Goal: Task Accomplishment & Management: Complete application form

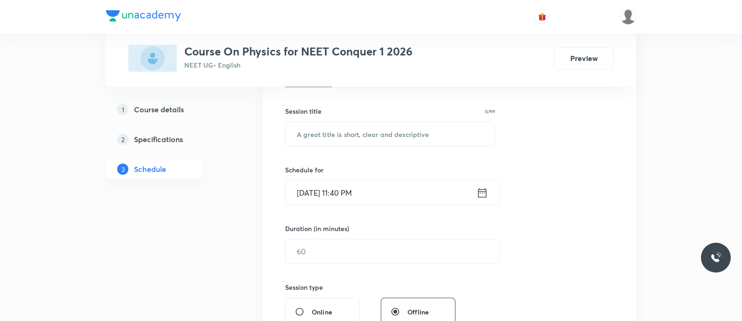
scroll to position [161, 0]
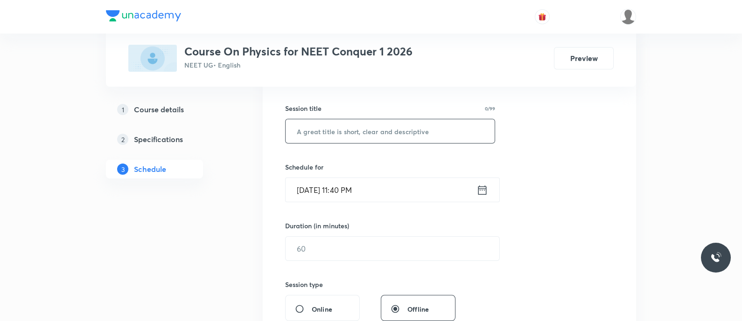
click at [328, 134] on input "text" at bounding box center [390, 131] width 209 height 24
paste input "Rotational Mechanics - Moment of Inertia"
type input "Rotational Mechanics - Moment of Inertia"
click at [482, 191] on icon at bounding box center [482, 190] width 12 height 13
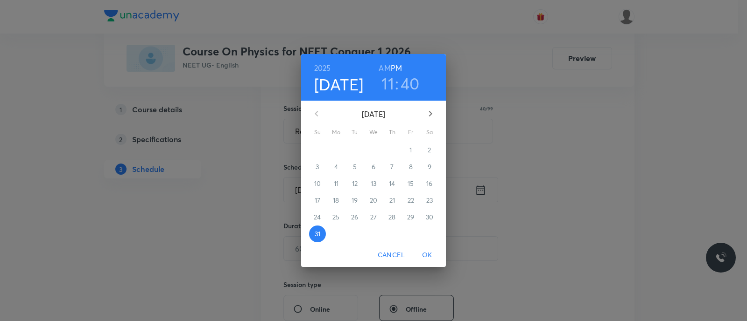
click at [428, 112] on icon "button" at bounding box center [430, 113] width 11 height 11
click at [336, 150] on p "1" at bounding box center [336, 150] width 2 height 9
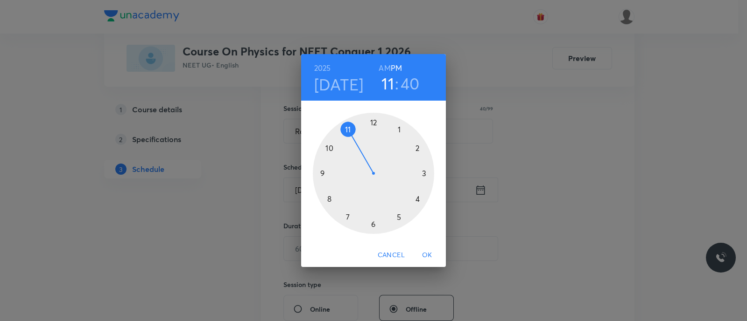
click at [329, 148] on div at bounding box center [373, 173] width 121 height 121
click at [384, 71] on h6 "AM" at bounding box center [384, 68] width 12 height 13
click at [374, 225] on div at bounding box center [373, 173] width 121 height 121
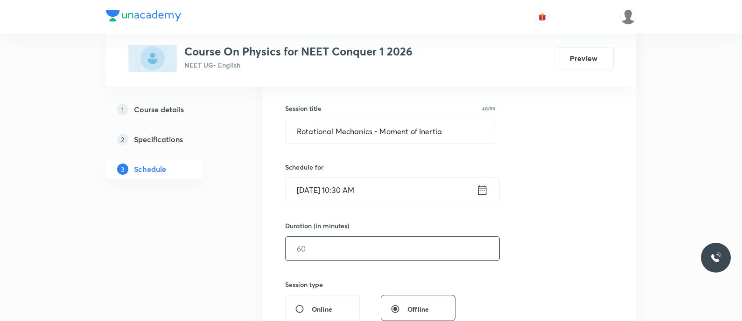
click at [359, 245] on input "text" at bounding box center [393, 249] width 214 height 24
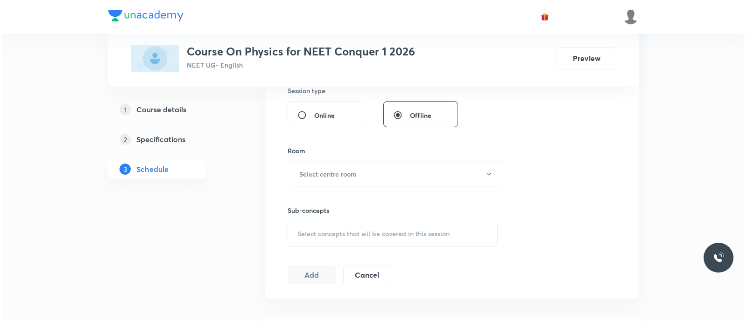
scroll to position [357, 0]
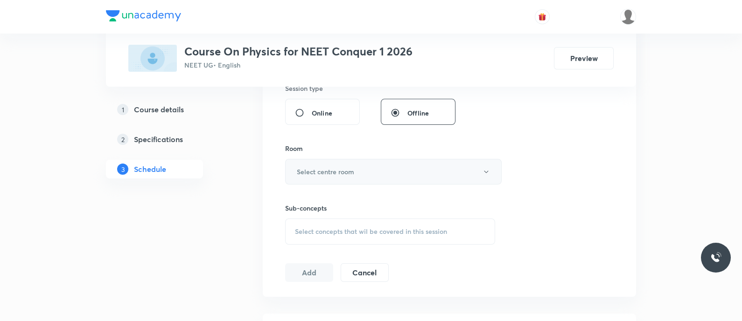
type input "90"
click at [357, 169] on button "Select centre room" at bounding box center [393, 172] width 217 height 26
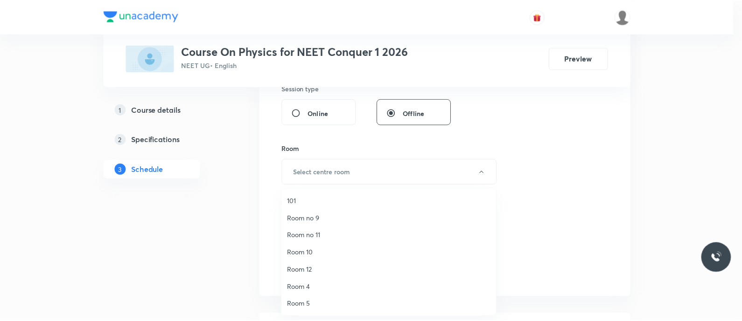
scroll to position [121, 0]
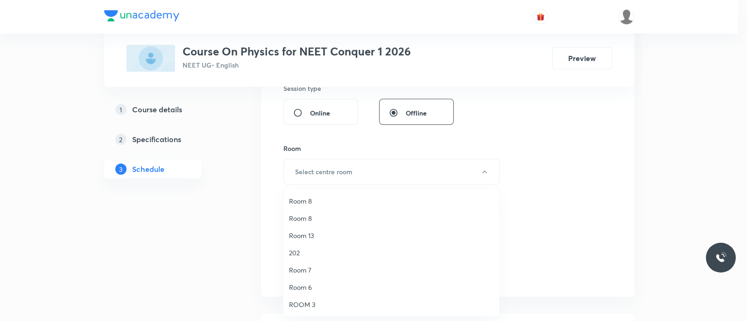
click at [305, 304] on span "ROOM 3" at bounding box center [391, 305] width 204 height 10
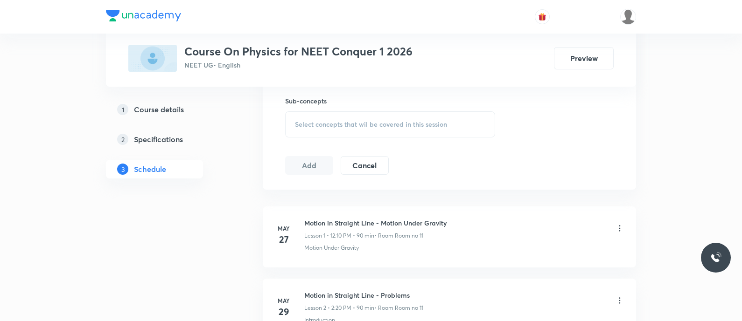
scroll to position [477, 0]
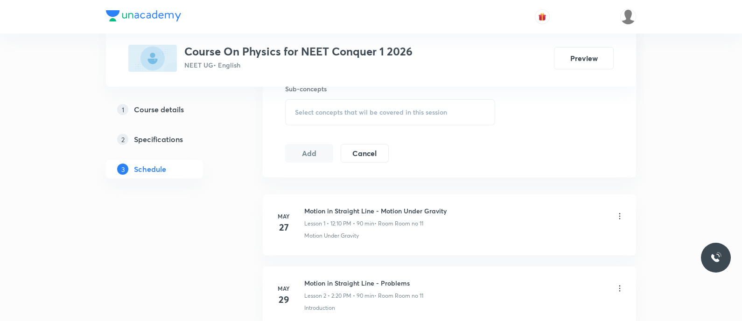
click at [295, 109] on span "Select concepts that wil be covered in this session" at bounding box center [371, 112] width 152 height 7
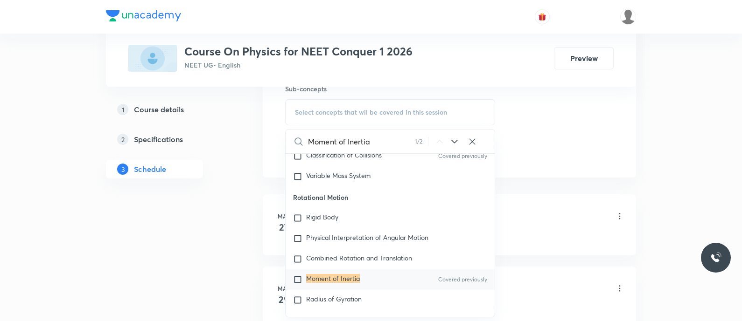
scroll to position [2779, 0]
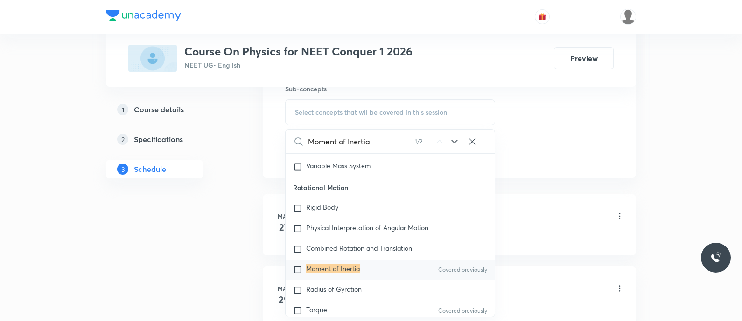
type input "Moment of Inertia"
click at [333, 269] on mark "Moment of Inertia" at bounding box center [333, 269] width 54 height 9
checkbox input "true"
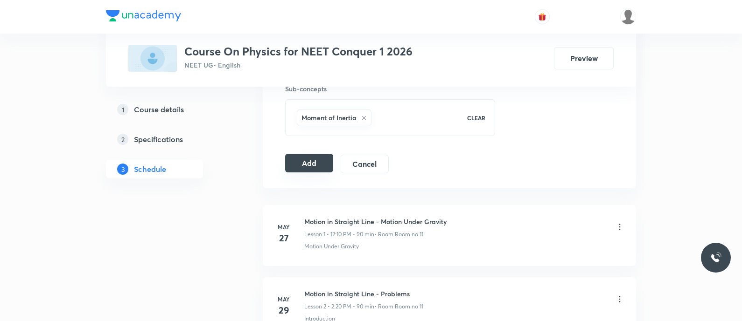
click at [307, 162] on button "Add" at bounding box center [309, 163] width 48 height 19
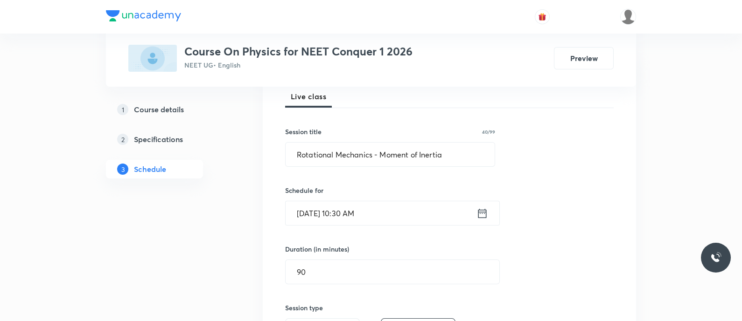
scroll to position [136, 0]
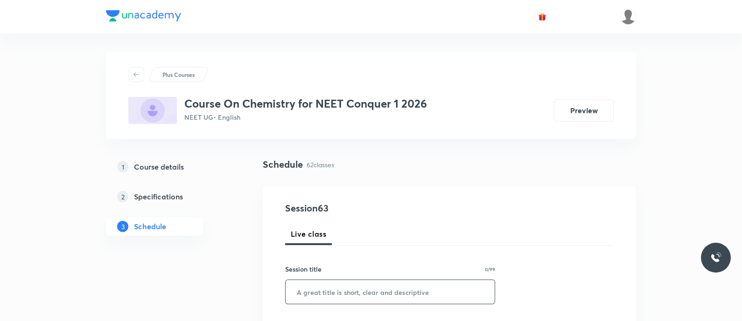
click at [360, 288] on input "text" at bounding box center [390, 292] width 209 height 24
paste input "Ionic equilibrium - Acids and Bases"
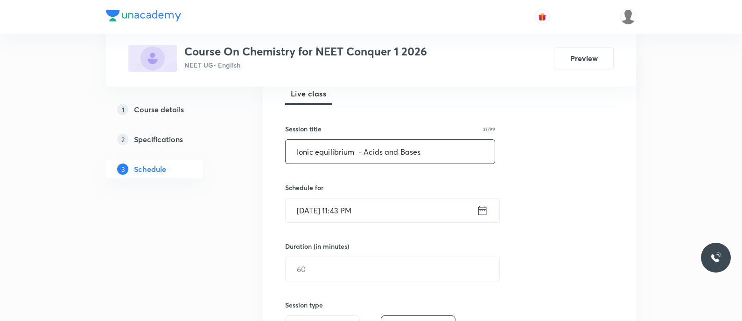
scroll to position [141, 0]
click at [319, 151] on input "Ionic equilibrium - Acids and Bases" at bounding box center [390, 152] width 209 height 24
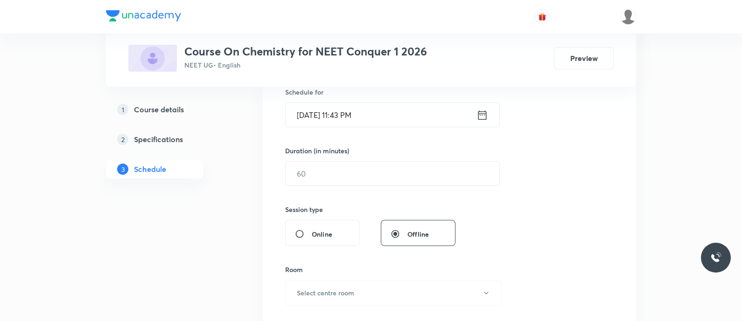
scroll to position [247, 0]
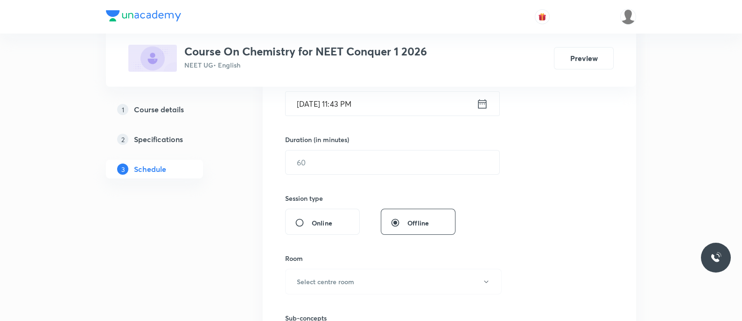
type input "Ionic Equilibrium - Acids and Bases"
click at [478, 105] on icon at bounding box center [482, 104] width 12 height 13
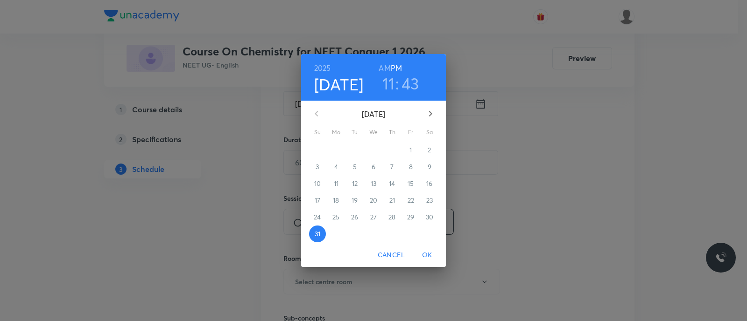
click at [430, 115] on icon "button" at bounding box center [430, 114] width 3 height 6
click at [336, 150] on p "1" at bounding box center [336, 150] width 2 height 9
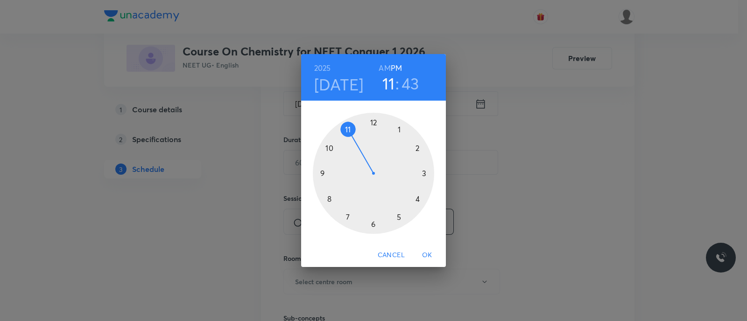
click at [374, 122] on div at bounding box center [373, 173] width 121 height 121
click at [417, 148] on div at bounding box center [373, 173] width 121 height 121
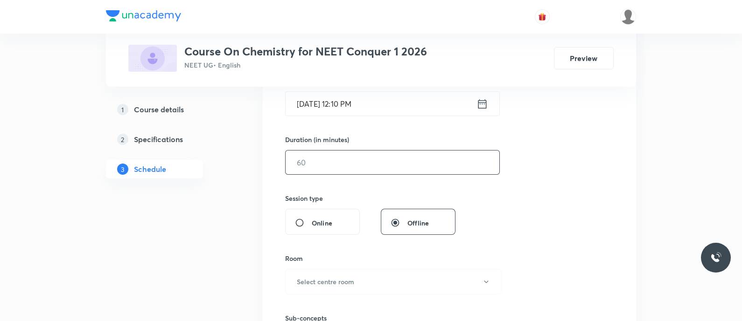
click at [390, 160] on input "text" at bounding box center [393, 163] width 214 height 24
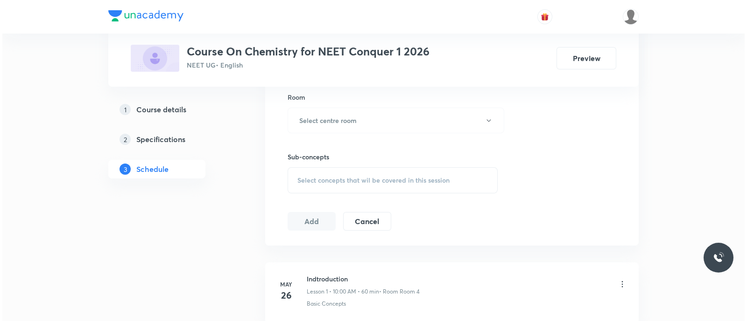
scroll to position [409, 0]
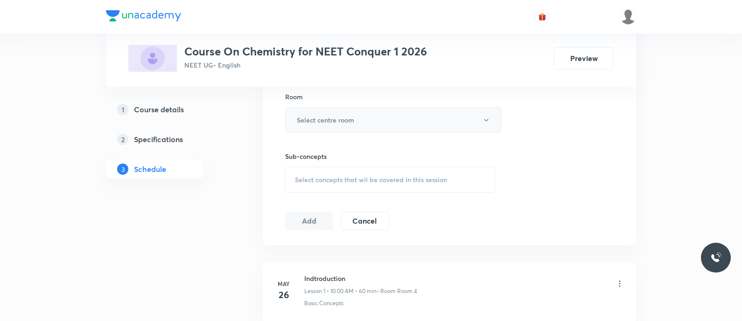
type input "90"
click at [341, 121] on h6 "Select centre room" at bounding box center [325, 120] width 57 height 10
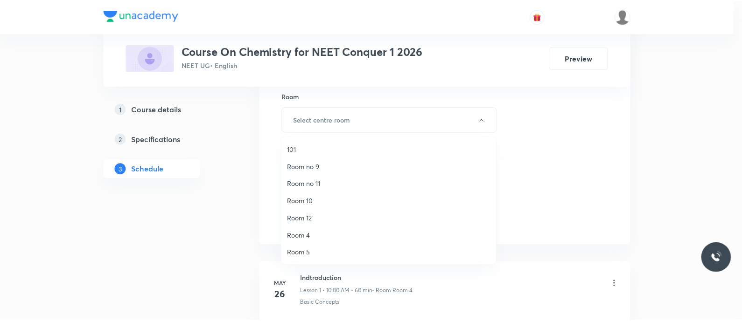
scroll to position [121, 0]
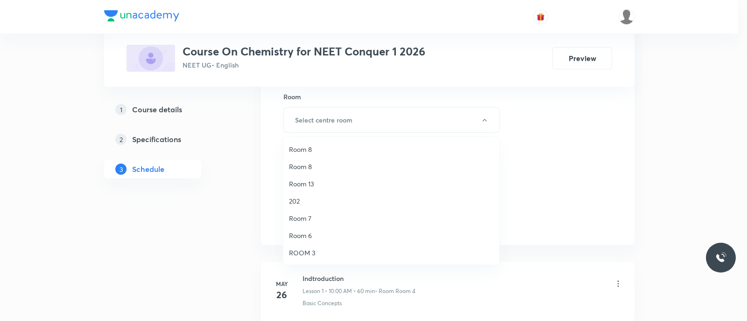
click at [308, 253] on span "ROOM 3" at bounding box center [391, 253] width 204 height 10
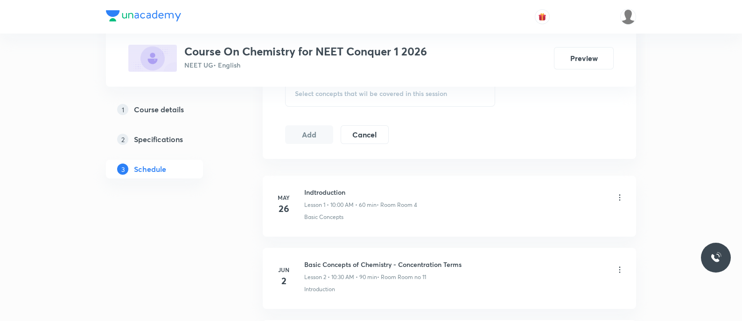
scroll to position [496, 0]
click at [323, 93] on span "Select concepts that wil be covered in this session" at bounding box center [371, 92] width 152 height 7
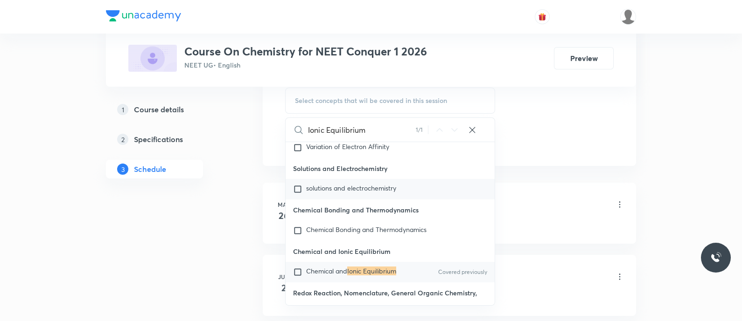
scroll to position [10265, 0]
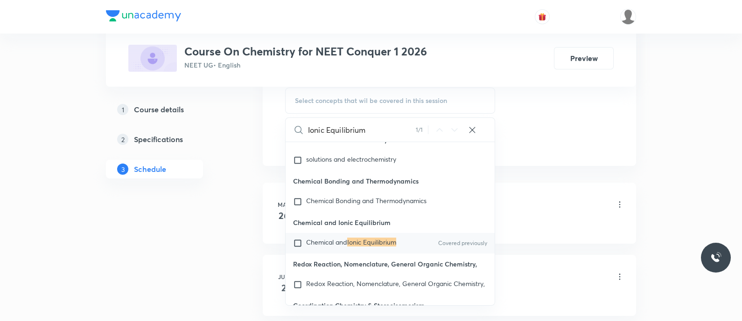
type input "Ionic Equilibrium"
click at [322, 247] on span "Chemical and" at bounding box center [326, 242] width 41 height 9
checkbox input "true"
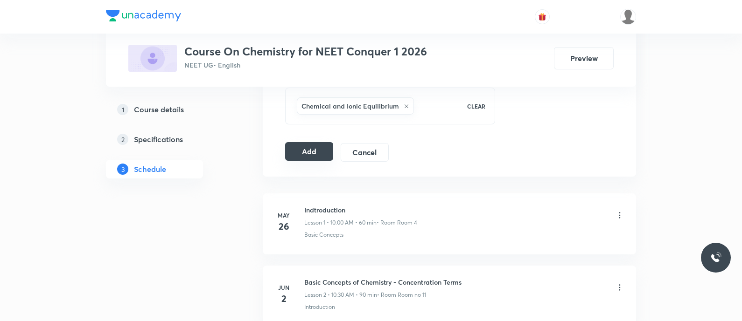
click at [306, 152] on button "Add" at bounding box center [309, 151] width 48 height 19
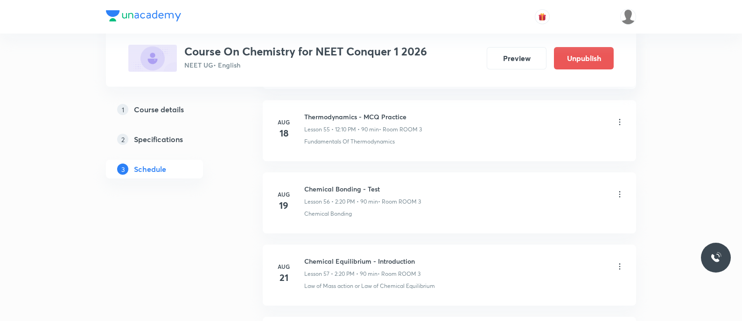
scroll to position [4543, 0]
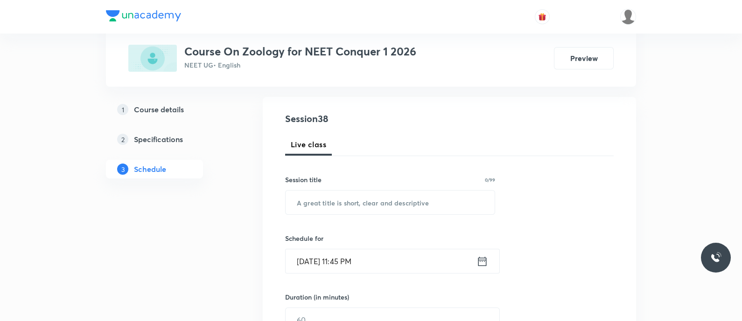
scroll to position [98, 0]
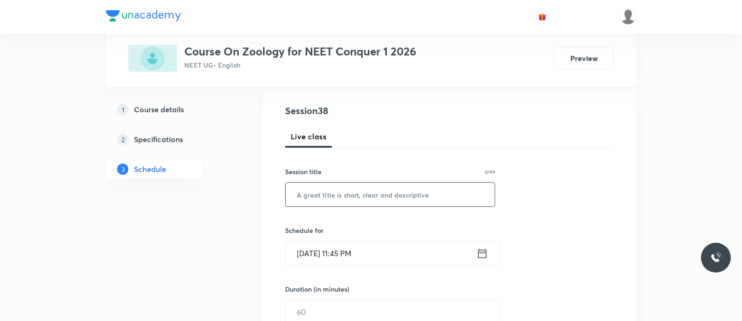
click at [406, 191] on input "text" at bounding box center [390, 195] width 209 height 24
paste input "MCQ Discussion - Excretory of products and their Elimination"
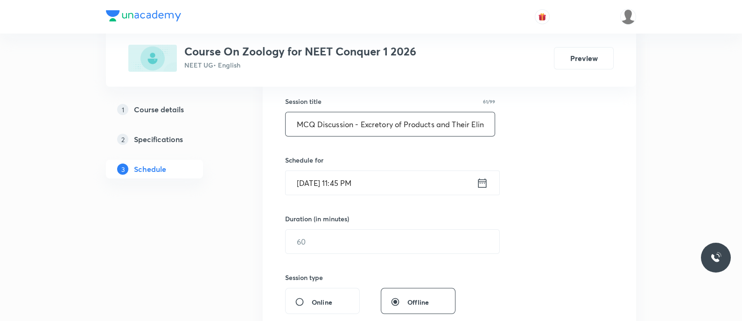
scroll to position [170, 0]
type input "MCQ Discussion - Excretory of Products and Their Elimination"
click at [481, 181] on icon at bounding box center [482, 181] width 12 height 13
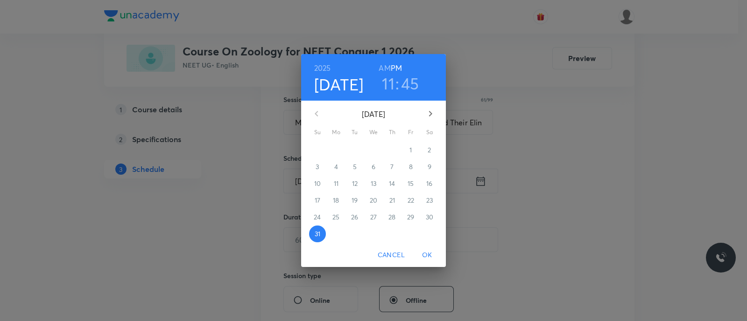
click at [430, 115] on icon "button" at bounding box center [430, 114] width 3 height 6
click at [338, 150] on span "1" at bounding box center [336, 150] width 17 height 9
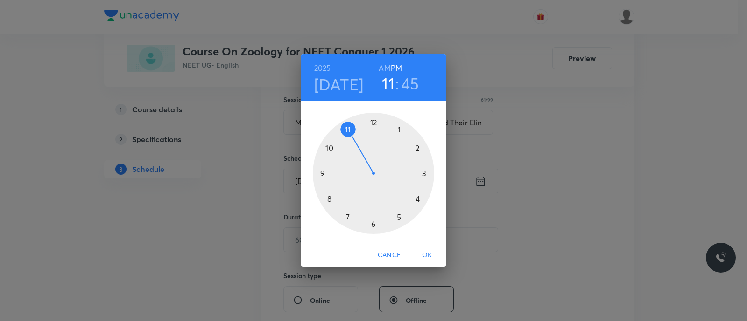
click at [417, 149] on div at bounding box center [373, 173] width 121 height 121
click at [416, 198] on div at bounding box center [373, 173] width 121 height 121
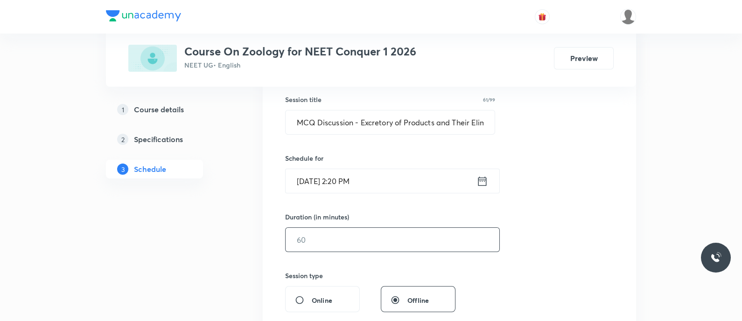
click at [369, 241] on input "text" at bounding box center [393, 240] width 214 height 24
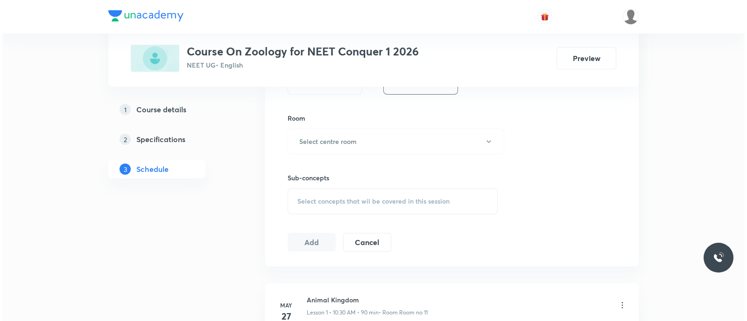
scroll to position [388, 0]
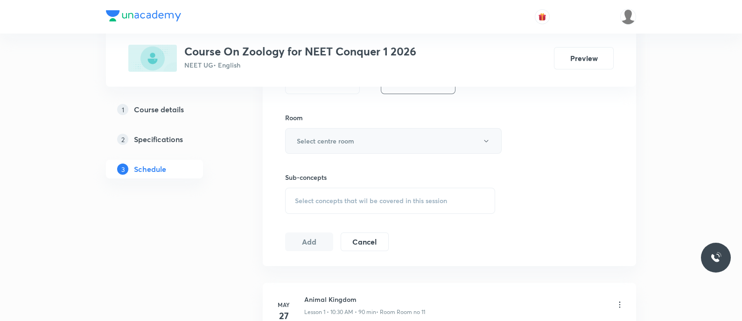
type input "90"
click at [338, 134] on button "Select centre room" at bounding box center [393, 141] width 217 height 26
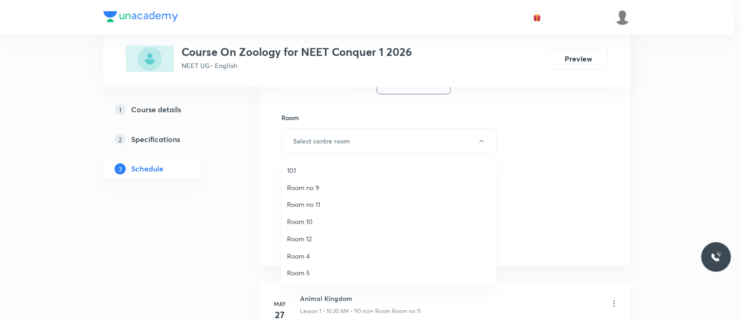
scroll to position [121, 0]
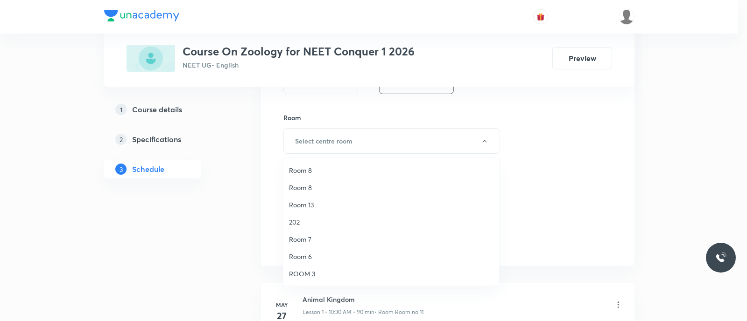
click at [310, 270] on span "ROOM 3" at bounding box center [391, 274] width 204 height 10
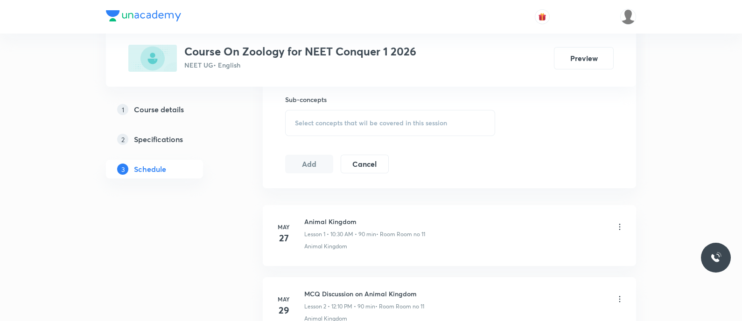
scroll to position [472, 0]
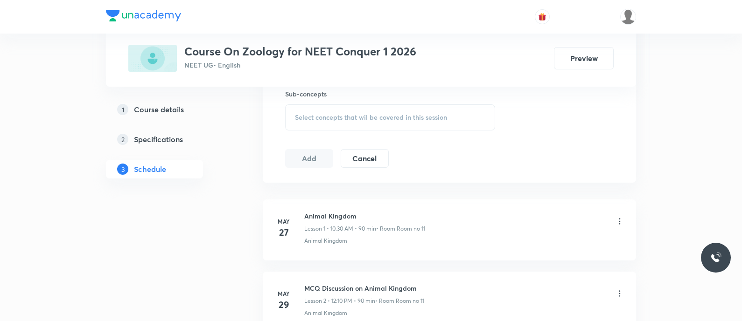
click at [313, 111] on div "Select concepts that wil be covered in this session" at bounding box center [390, 118] width 210 height 26
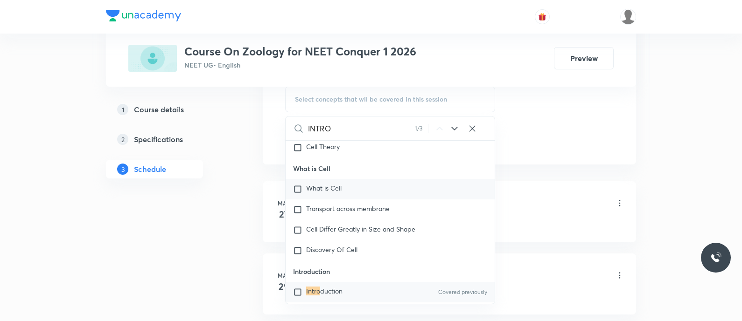
scroll to position [7691, 0]
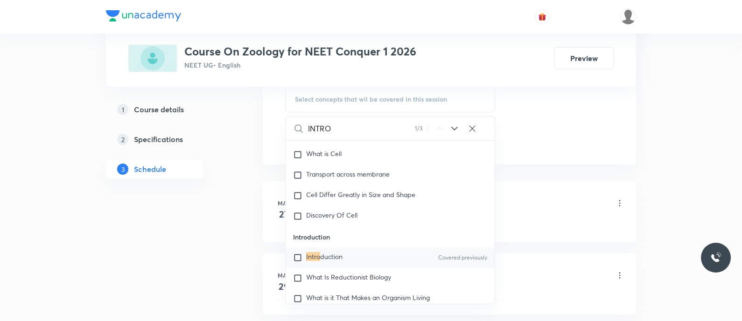
type input "INTRO"
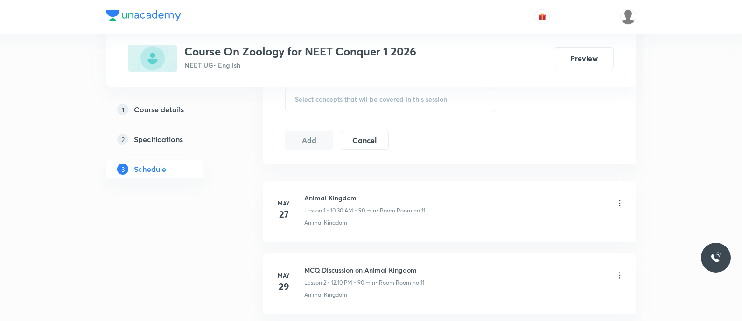
click at [306, 105] on div "Select concepts that wil be covered in this session" at bounding box center [390, 99] width 210 height 26
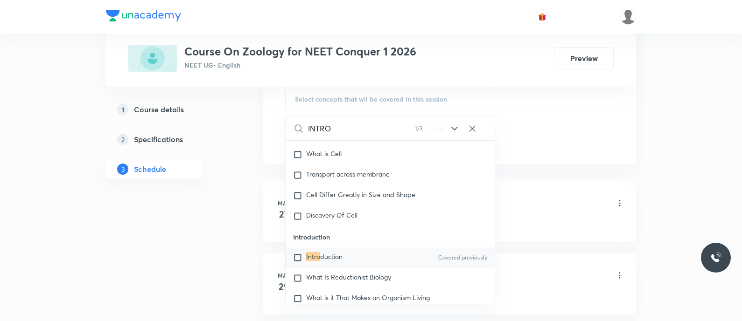
type input "INTRO"
click at [296, 259] on input "checkbox" at bounding box center [299, 257] width 13 height 9
checkbox input "true"
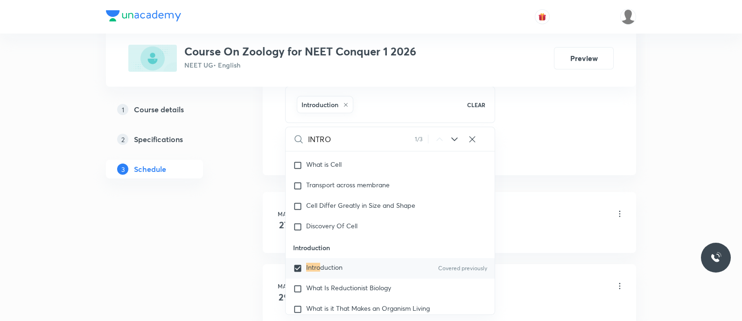
click at [296, 259] on p "Introduction" at bounding box center [390, 248] width 209 height 21
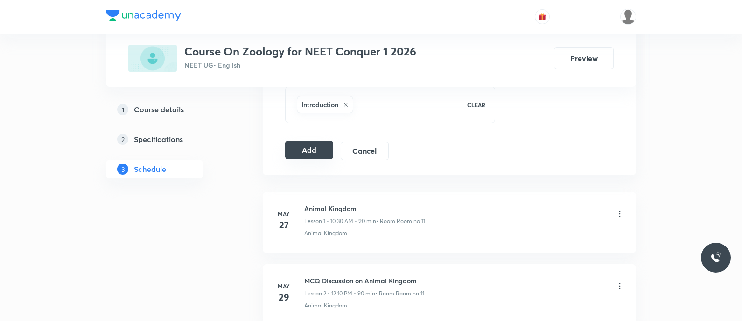
click at [310, 148] on button "Add" at bounding box center [309, 150] width 48 height 19
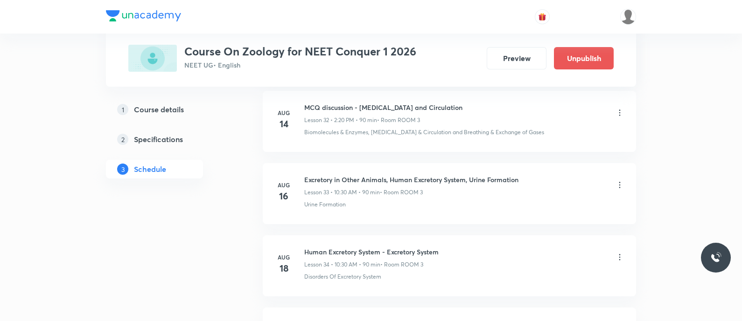
scroll to position [2739, 0]
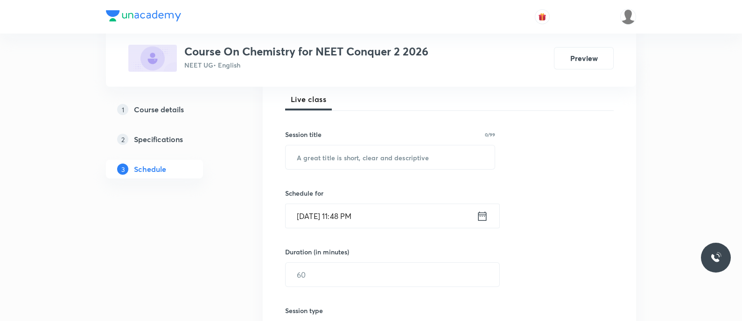
scroll to position [138, 0]
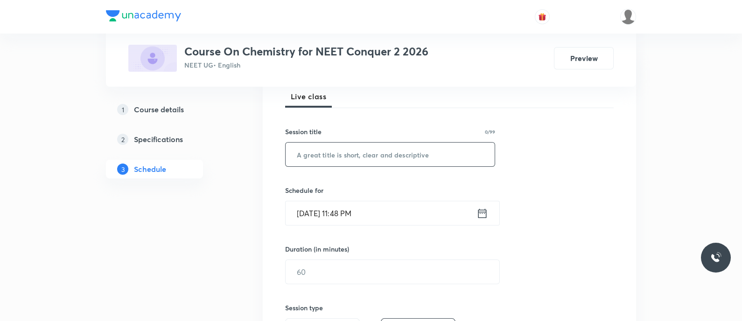
click at [296, 159] on input "text" at bounding box center [390, 155] width 209 height 24
paste input "Ionic equilibrium - Acids and Bases"
type input "Ionic Equilibrium - Acids and Bases"
click at [478, 210] on icon at bounding box center [482, 213] width 8 height 9
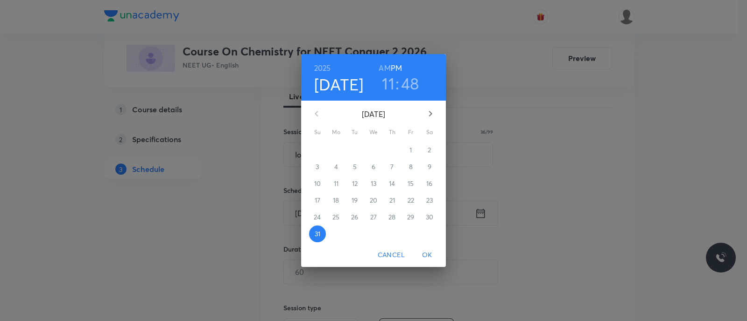
click at [428, 113] on icon "button" at bounding box center [430, 113] width 11 height 11
click at [336, 150] on p "1" at bounding box center [336, 150] width 2 height 9
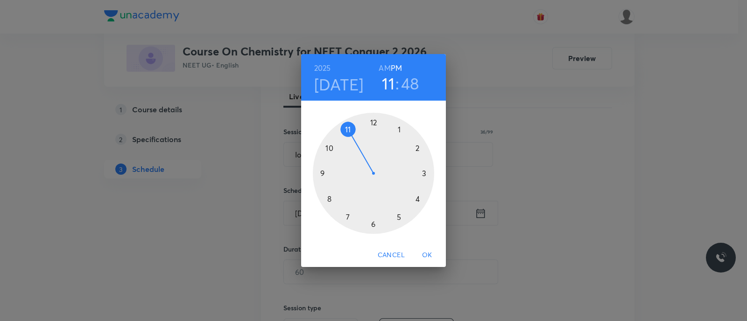
click at [328, 147] on div at bounding box center [373, 173] width 121 height 121
click at [383, 66] on h6 "AM" at bounding box center [384, 68] width 12 height 13
click at [371, 228] on div at bounding box center [373, 173] width 121 height 121
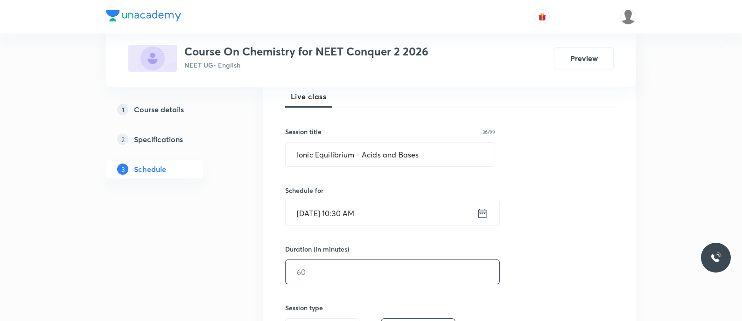
click at [337, 269] on input "text" at bounding box center [393, 272] width 214 height 24
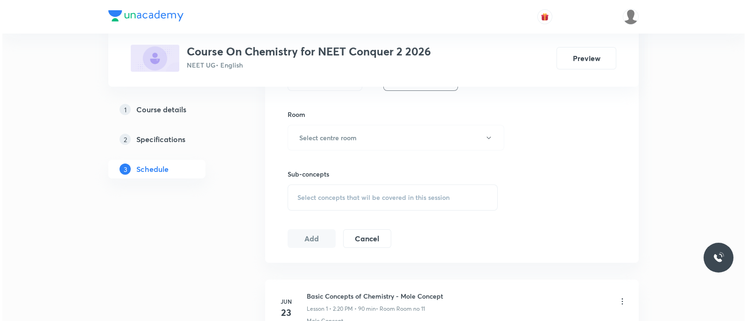
scroll to position [392, 0]
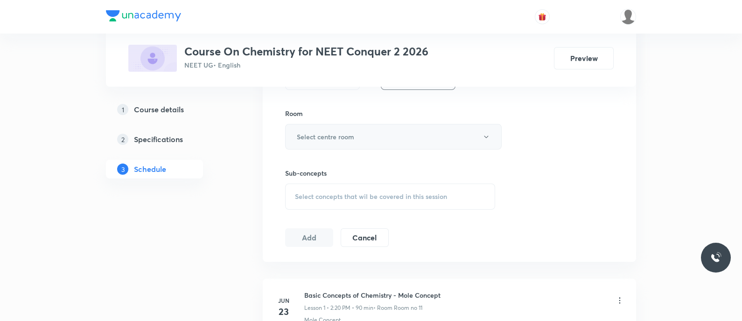
type input "90"
click at [316, 134] on h6 "Select centre room" at bounding box center [325, 137] width 57 height 10
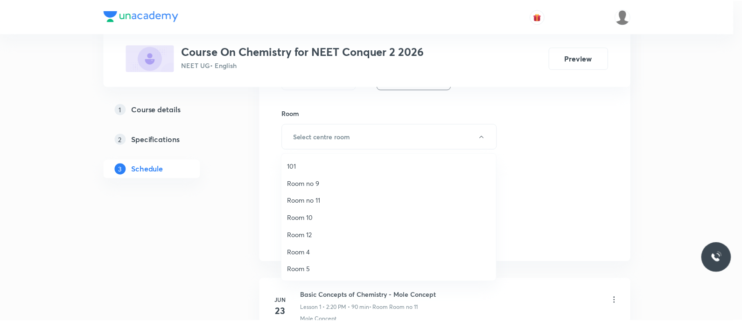
scroll to position [121, 0]
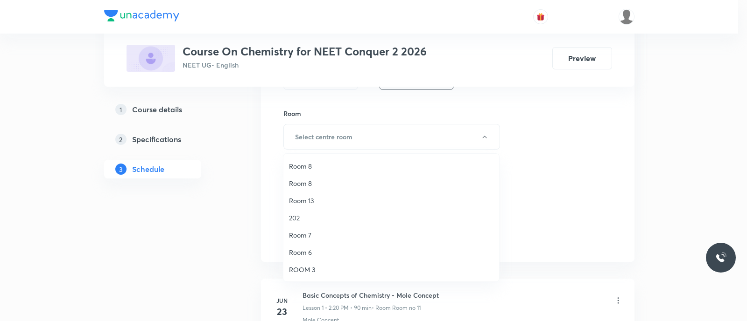
click at [307, 234] on span "Room 7" at bounding box center [391, 236] width 204 height 10
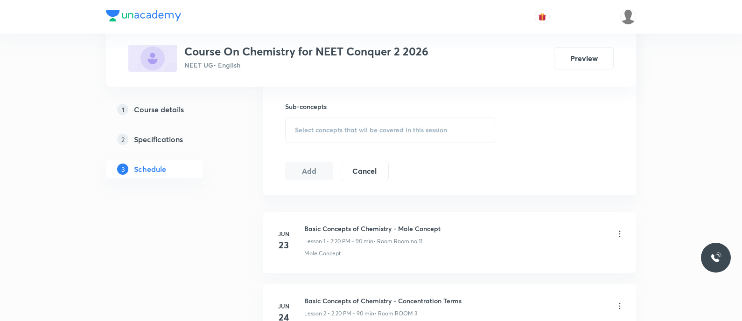
scroll to position [464, 0]
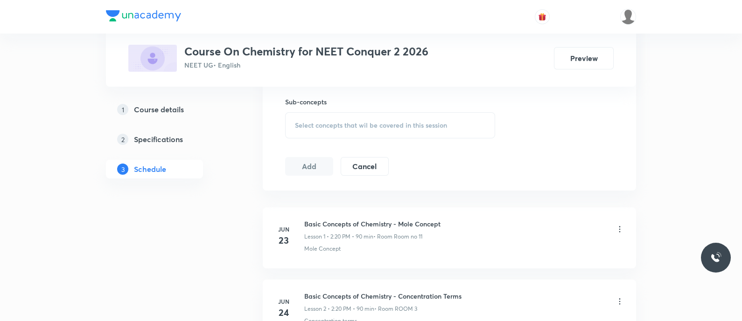
click at [303, 126] on span "Select concepts that wil be covered in this session" at bounding box center [371, 125] width 152 height 7
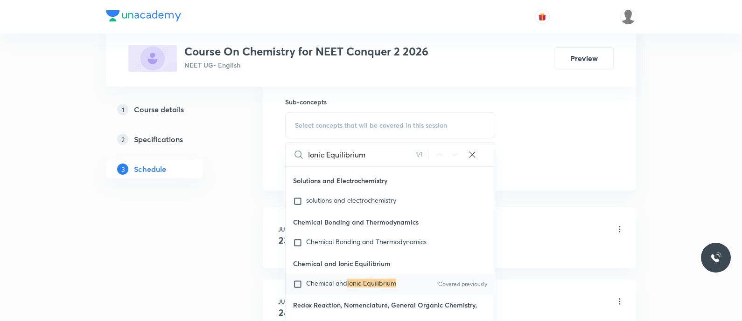
scroll to position [10334, 0]
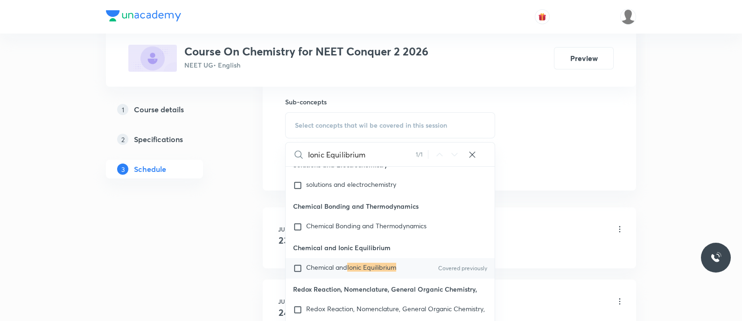
type input "Ionic Equilibrium"
click at [296, 273] on input "checkbox" at bounding box center [299, 268] width 13 height 9
checkbox input "true"
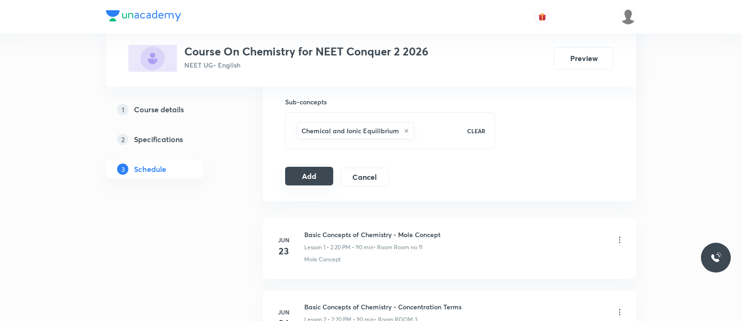
click at [303, 175] on button "Add" at bounding box center [309, 176] width 48 height 19
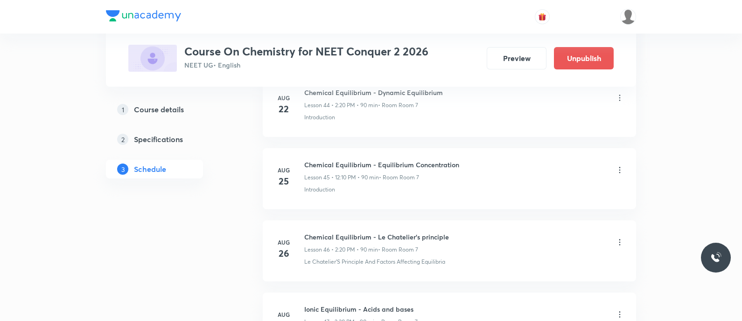
scroll to position [3533, 0]
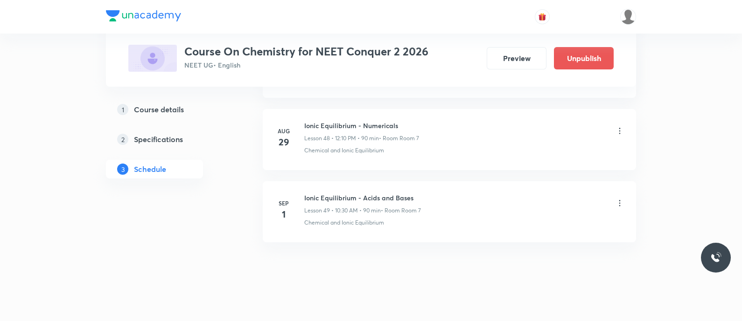
click at [303, 182] on li "Sep 1 Ionic Equilibrium - Acids and Bases Lesson 49 • 10:30 AM • 90 min • Room …" at bounding box center [449, 212] width 373 height 61
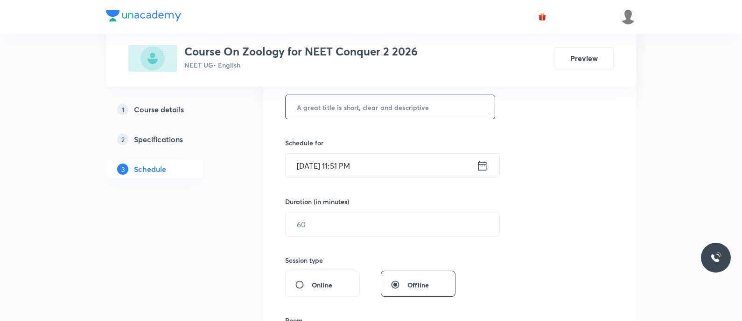
scroll to position [185, 0]
click at [305, 100] on input "text" at bounding box center [390, 107] width 209 height 24
paste input "Regulation of Kidney, Disorders - Excretory of products and their Elimination"
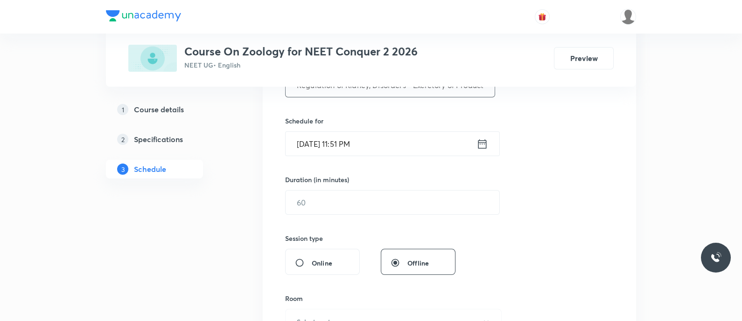
scroll to position [219, 0]
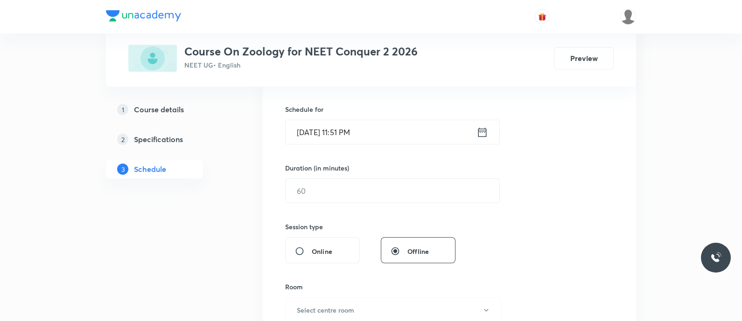
type input "Regulation of Kidney, Disorders - Excretory of Products and Their Elimination"
click at [478, 129] on icon at bounding box center [482, 131] width 8 height 9
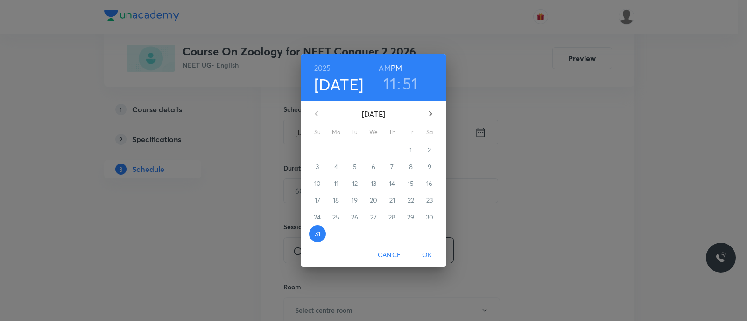
click at [432, 113] on icon "button" at bounding box center [430, 113] width 11 height 11
click at [335, 152] on p "1" at bounding box center [336, 150] width 2 height 9
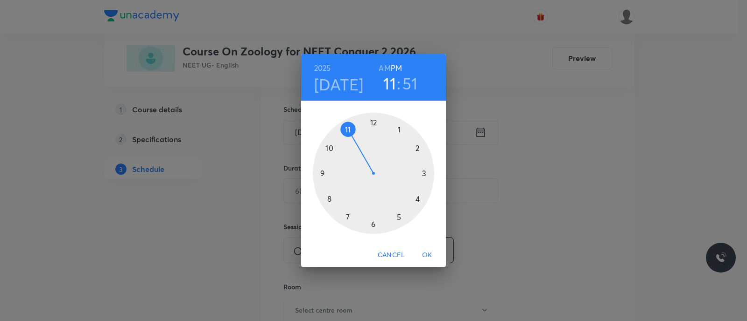
click at [373, 124] on div at bounding box center [373, 173] width 121 height 121
click at [417, 150] on div at bounding box center [373, 173] width 121 height 121
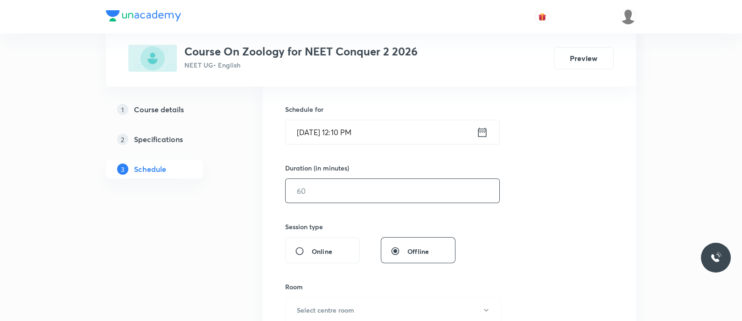
click at [378, 191] on input "text" at bounding box center [393, 191] width 214 height 24
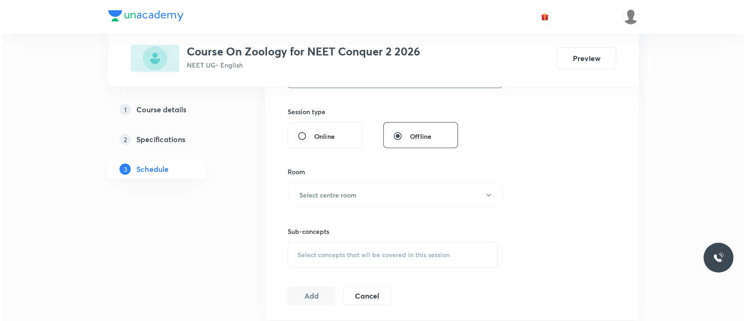
scroll to position [337, 0]
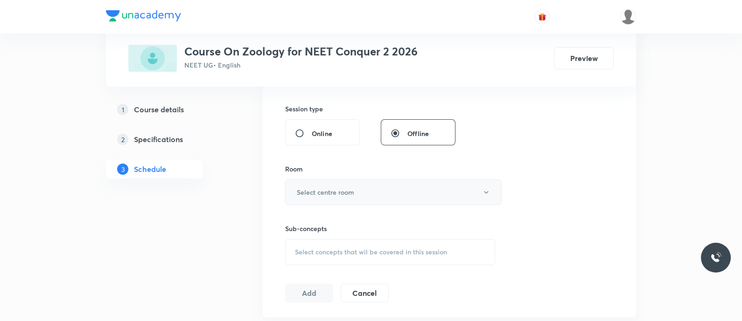
type input "90"
click at [380, 195] on button "Select centre room" at bounding box center [393, 193] width 217 height 26
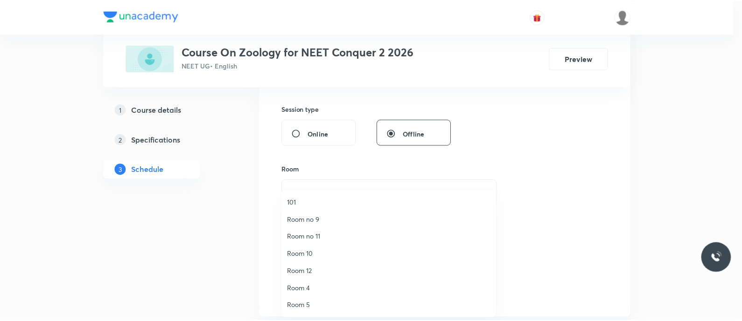
scroll to position [121, 0]
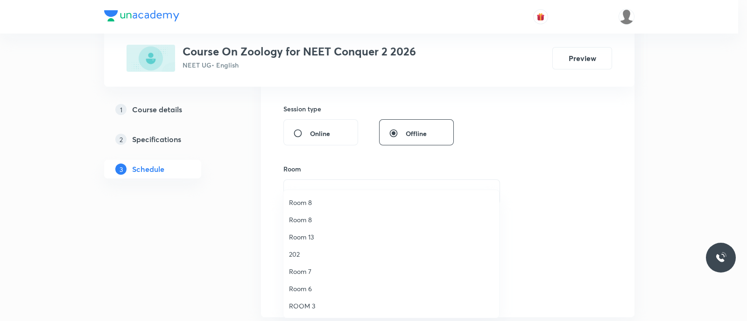
click at [315, 268] on span "Room 7" at bounding box center [391, 272] width 204 height 10
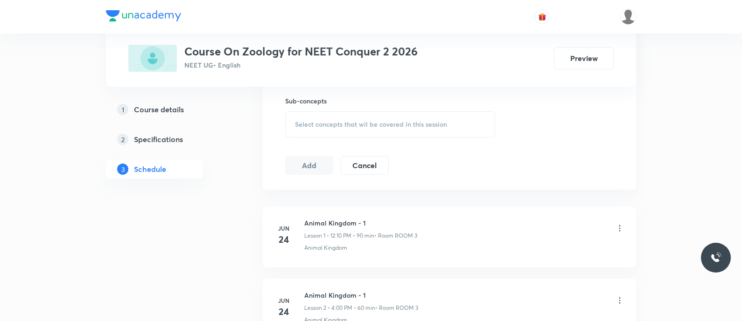
scroll to position [469, 0]
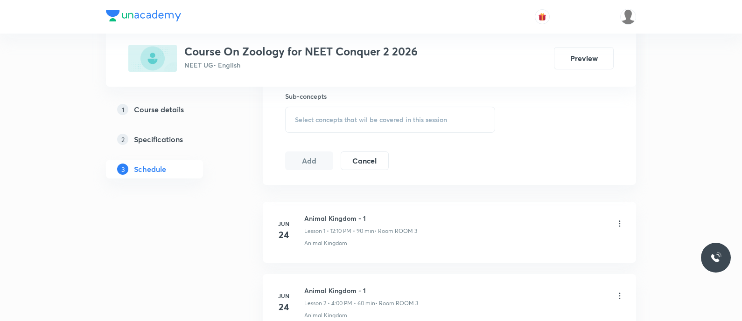
click at [337, 113] on div "Select concepts that wil be covered in this session" at bounding box center [390, 120] width 210 height 26
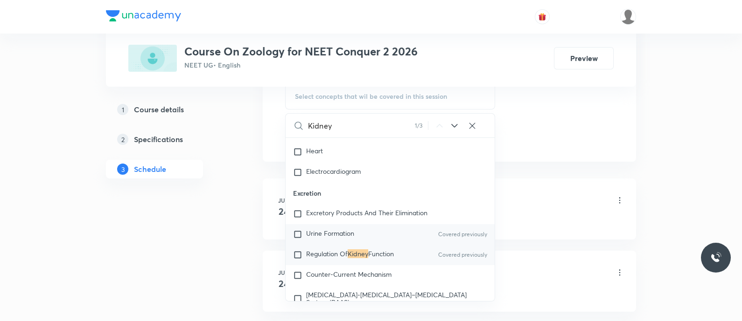
scroll to position [4106, 0]
type input "Kidney"
click at [335, 258] on span "Regulation Of" at bounding box center [327, 253] width 42 height 9
checkbox input "true"
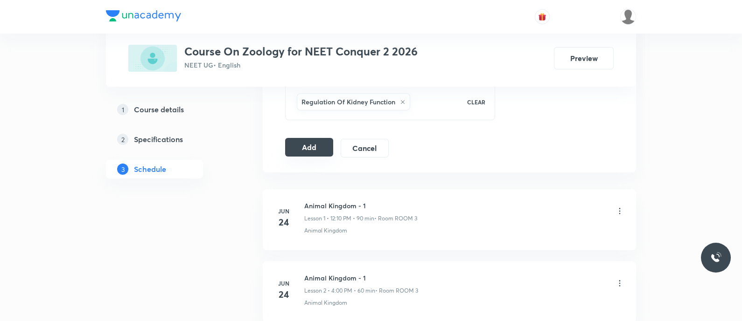
click at [308, 152] on button "Add" at bounding box center [309, 147] width 48 height 19
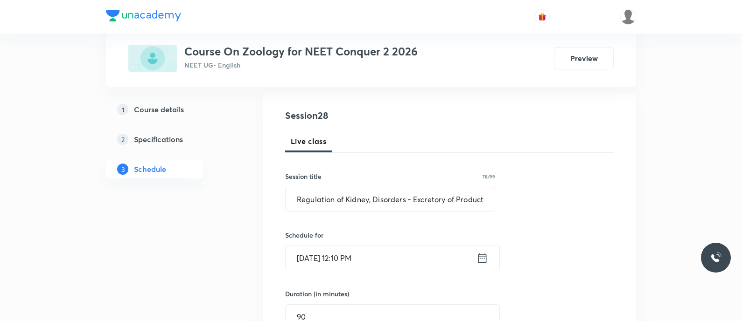
scroll to position [94, 0]
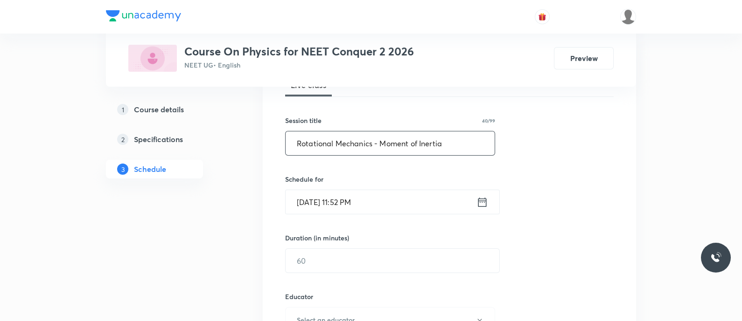
scroll to position [184, 0]
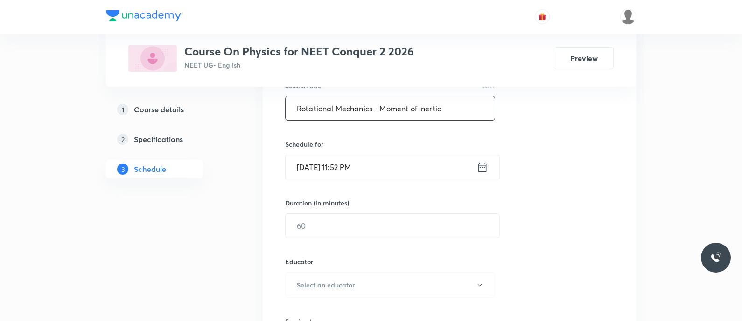
type input "Rotational Mechanics - Moment of Inertia"
click at [481, 169] on icon at bounding box center [482, 167] width 12 height 13
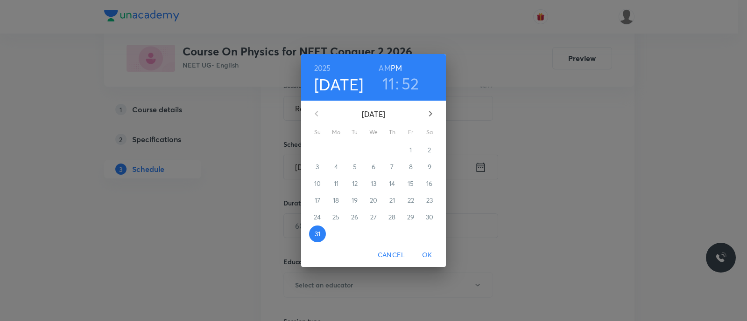
click at [427, 118] on icon "button" at bounding box center [430, 113] width 11 height 11
click at [339, 149] on span "1" at bounding box center [336, 150] width 17 height 9
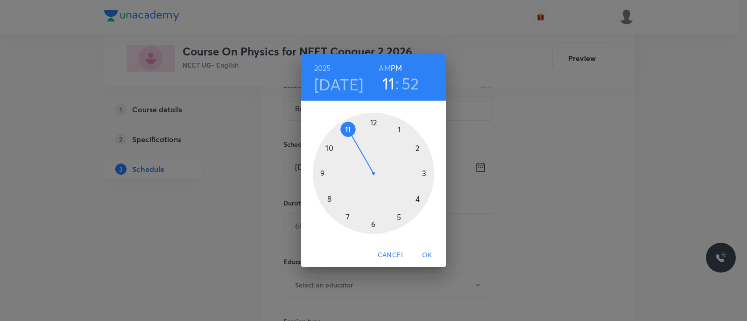
click at [417, 148] on div at bounding box center [373, 173] width 121 height 121
click at [416, 199] on div at bounding box center [373, 173] width 121 height 121
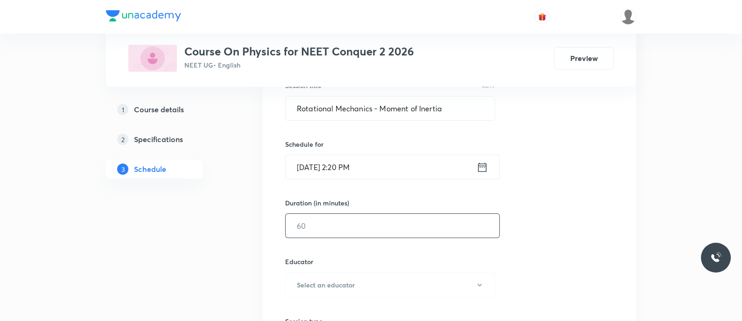
click at [392, 221] on input "text" at bounding box center [393, 226] width 214 height 24
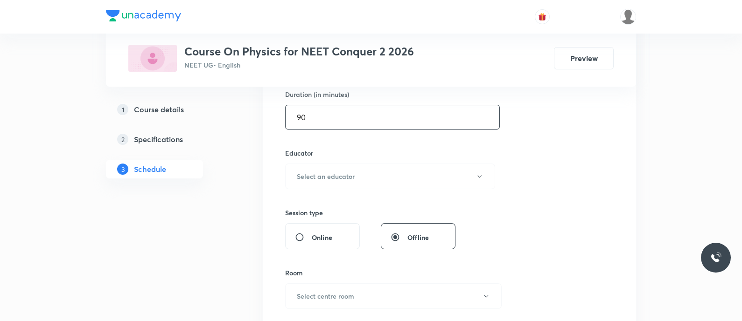
scroll to position [294, 0]
type input "90"
click at [331, 176] on h6 "Select an educator" at bounding box center [326, 175] width 58 height 10
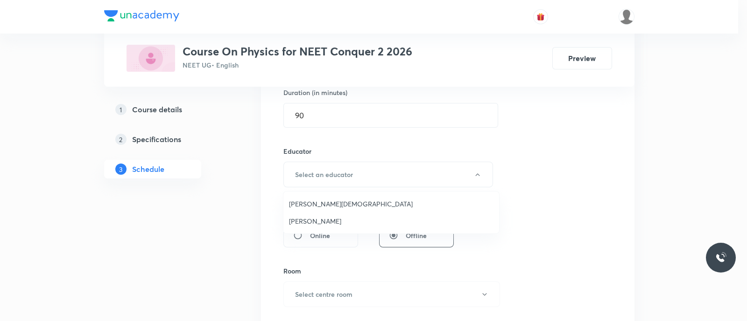
click at [300, 223] on span "[PERSON_NAME]" at bounding box center [391, 222] width 204 height 10
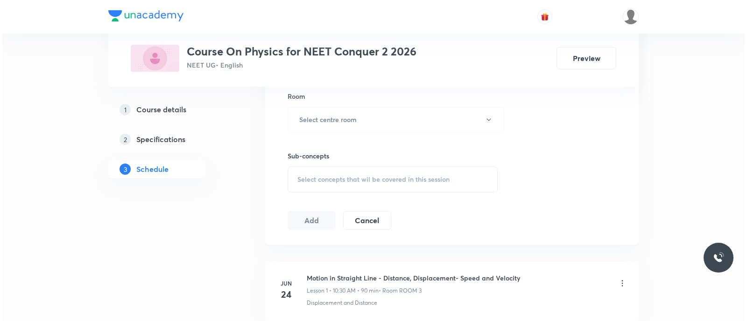
scroll to position [474, 0]
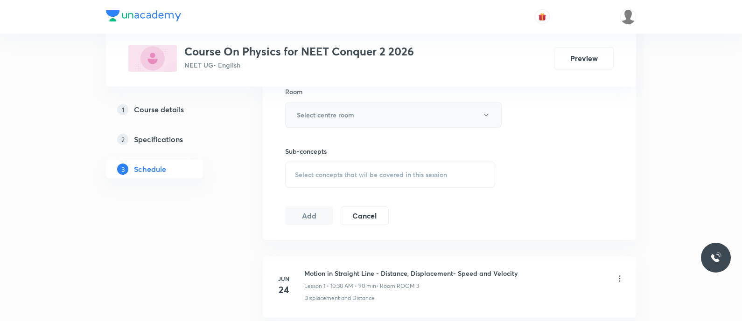
click at [322, 114] on h6 "Select centre room" at bounding box center [325, 115] width 57 height 10
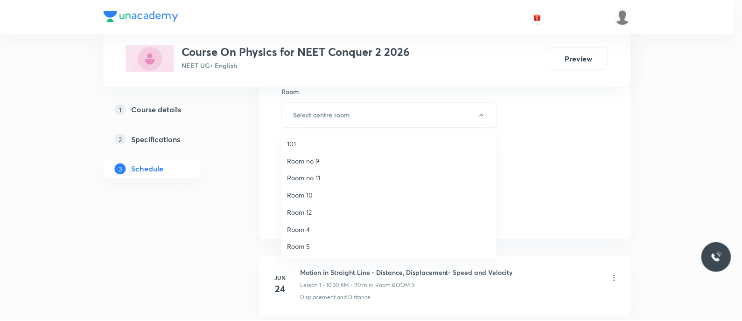
scroll to position [121, 0]
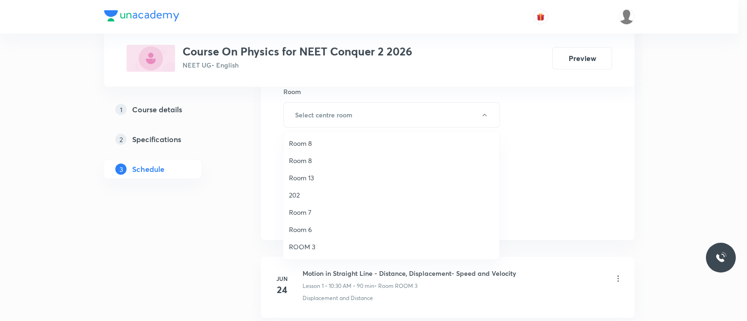
click at [318, 211] on span "Room 7" at bounding box center [391, 213] width 204 height 10
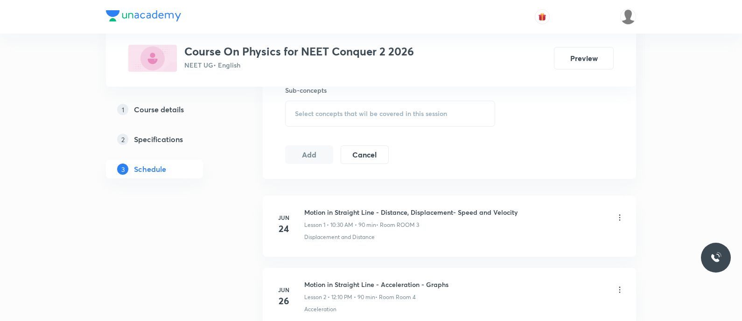
scroll to position [539, 0]
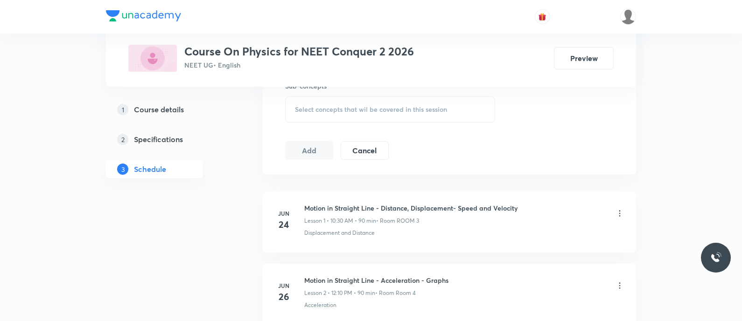
click at [319, 108] on span "Select concepts that wil be covered in this session" at bounding box center [371, 109] width 152 height 7
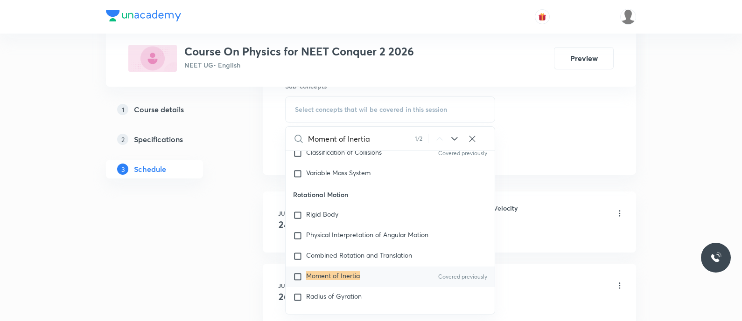
scroll to position [2779, 0]
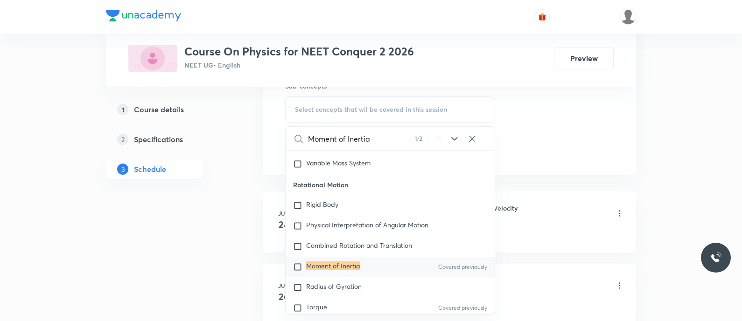
type input "Moment of Inertia"
click at [308, 267] on mark "Moment of Inertia" at bounding box center [333, 266] width 54 height 9
checkbox input "true"
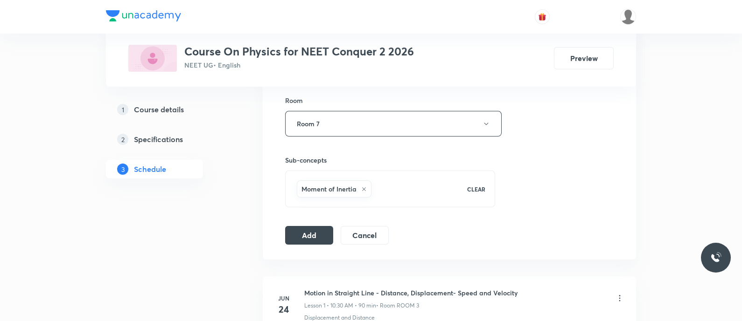
scroll to position [466, 0]
click at [299, 230] on button "Add" at bounding box center [309, 233] width 48 height 19
